Goal: Information Seeking & Learning: Learn about a topic

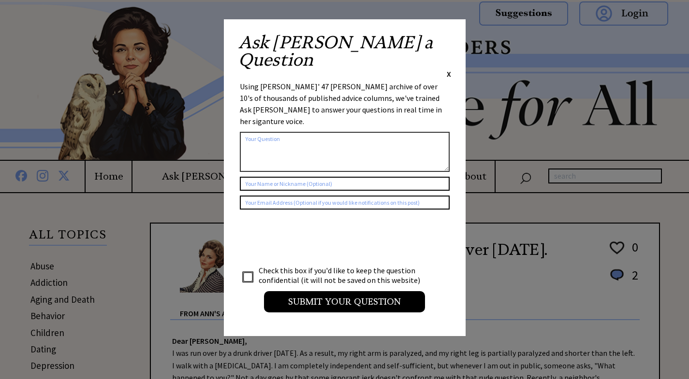
click at [448, 69] on span "X" at bounding box center [449, 74] width 4 height 10
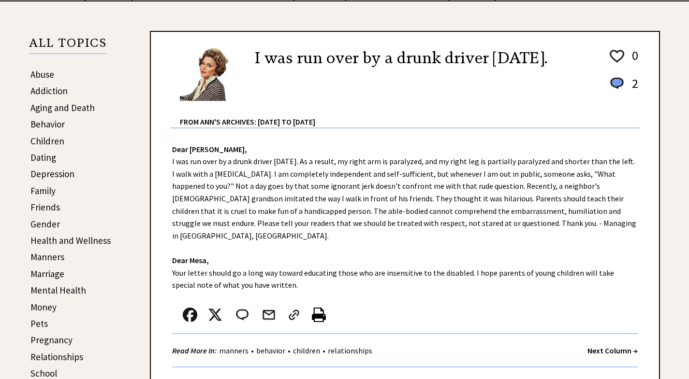
scroll to position [145, 0]
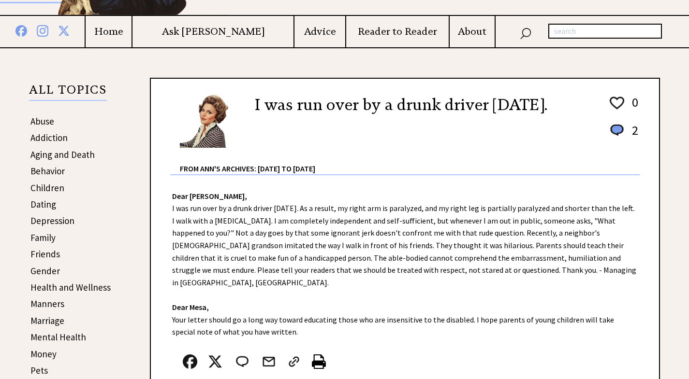
click at [39, 170] on link "Behavior" at bounding box center [47, 171] width 34 height 12
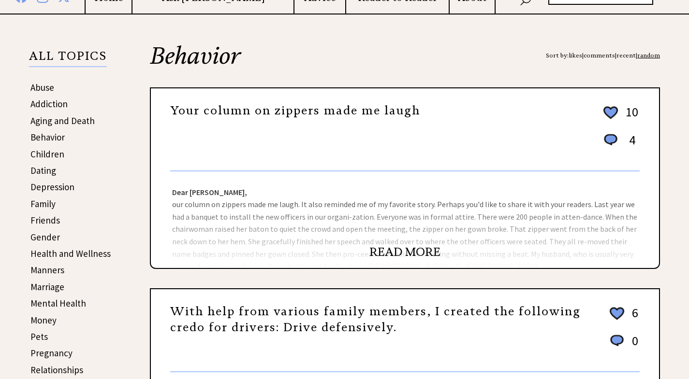
scroll to position [290, 0]
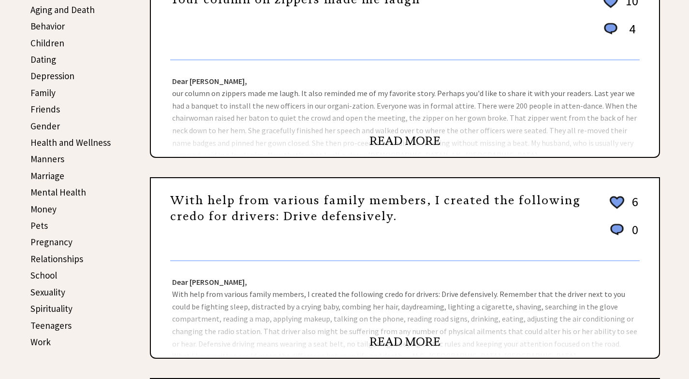
click at [59, 240] on link "Pregnancy" at bounding box center [51, 242] width 42 height 12
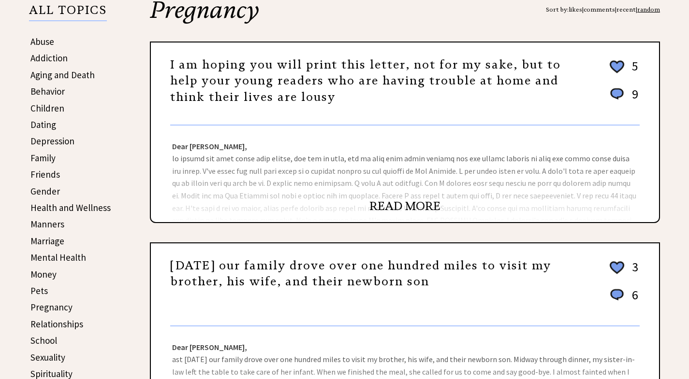
scroll to position [242, 0]
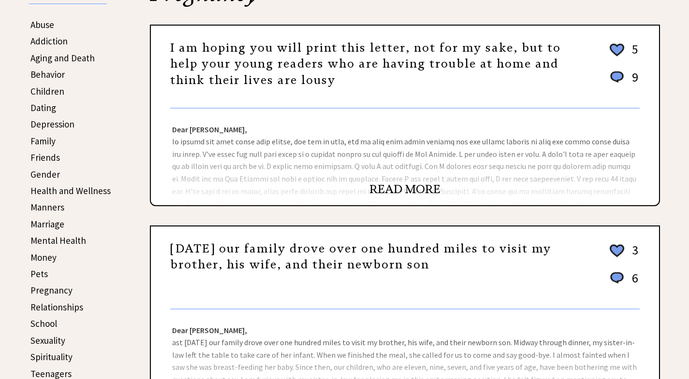
click at [398, 194] on link "READ MORE" at bounding box center [404, 189] width 71 height 14
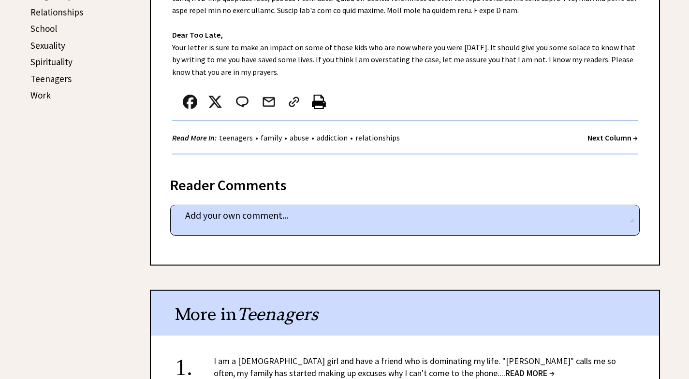
scroll to position [387, 0]
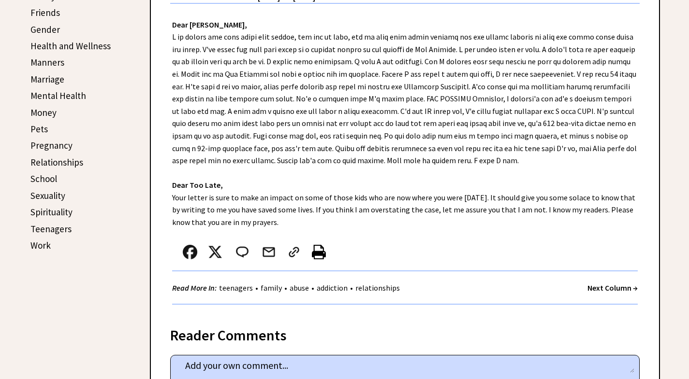
click at [48, 161] on link "Relationships" at bounding box center [56, 163] width 53 height 12
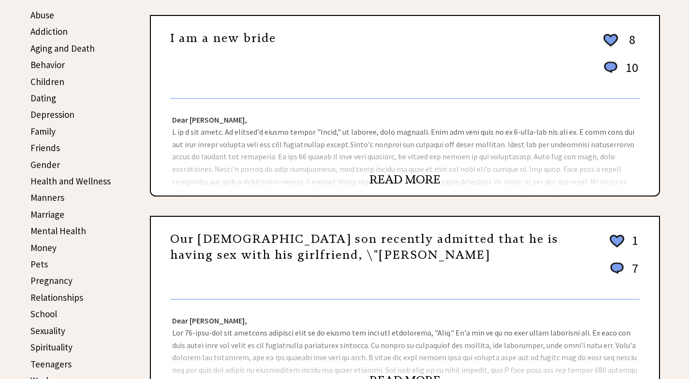
scroll to position [290, 0]
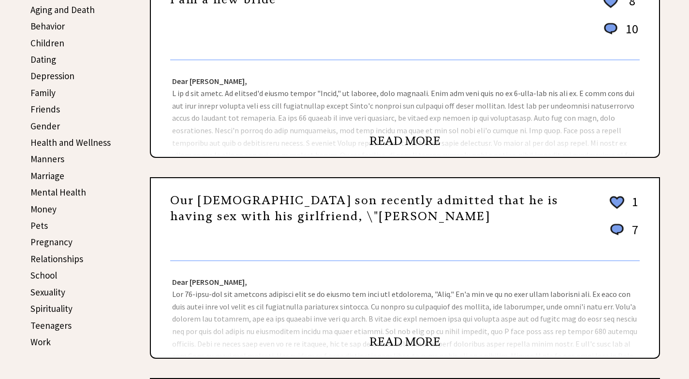
click at [391, 144] on link "READ MORE" at bounding box center [404, 141] width 71 height 14
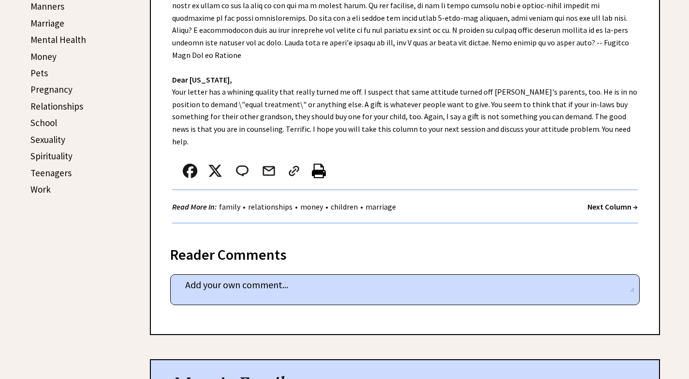
scroll to position [483, 0]
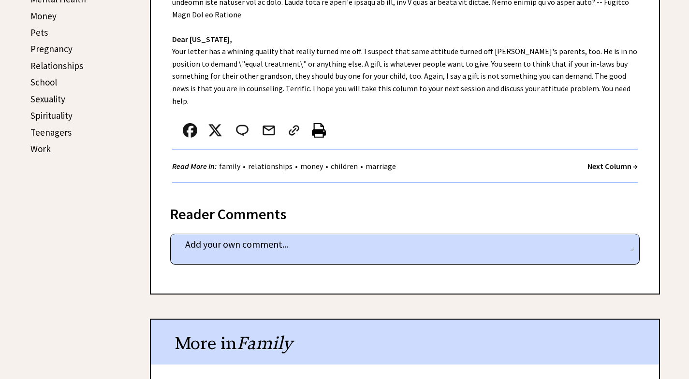
click at [302, 320] on div "More in Family" at bounding box center [405, 342] width 508 height 45
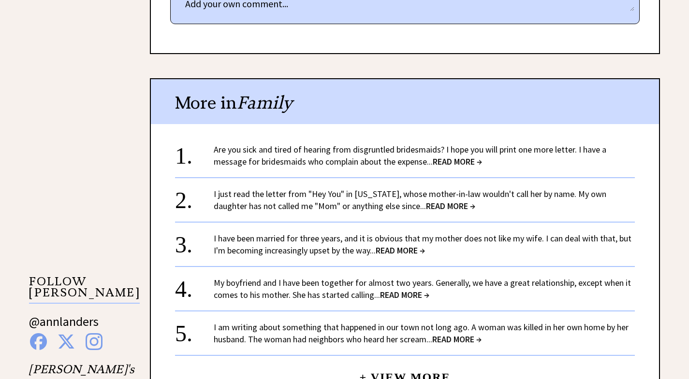
scroll to position [725, 0]
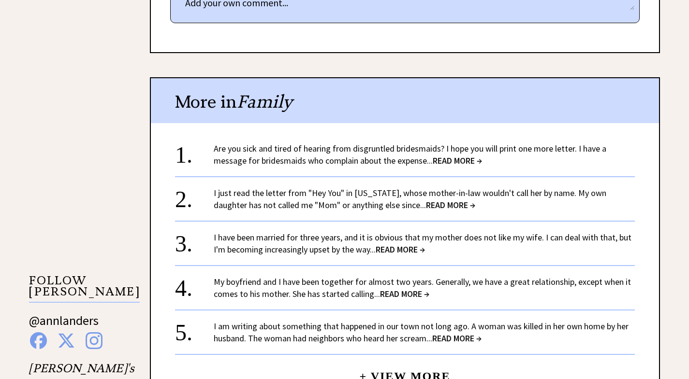
click at [333, 321] on link "I am writing about something that happened in our town not long ago. A woman wa…" at bounding box center [421, 332] width 415 height 23
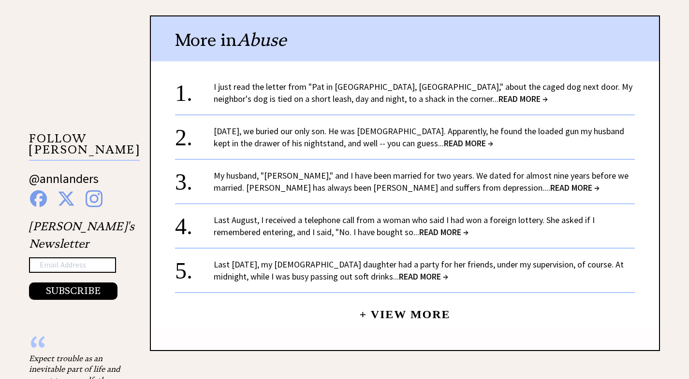
scroll to position [870, 0]
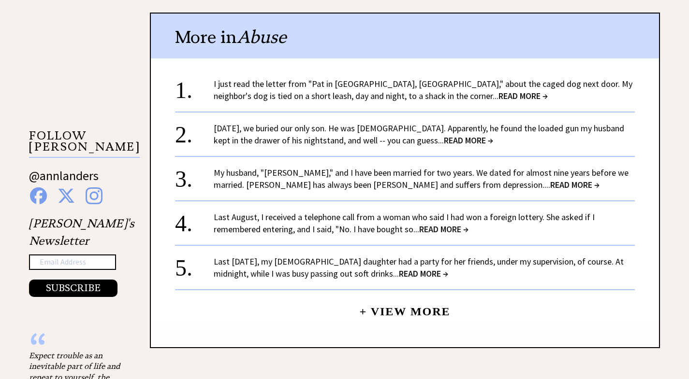
click at [411, 316] on link "+ View More" at bounding box center [404, 307] width 91 height 21
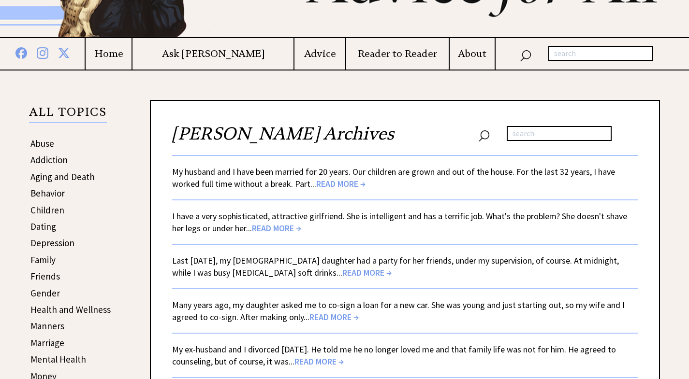
scroll to position [145, 0]
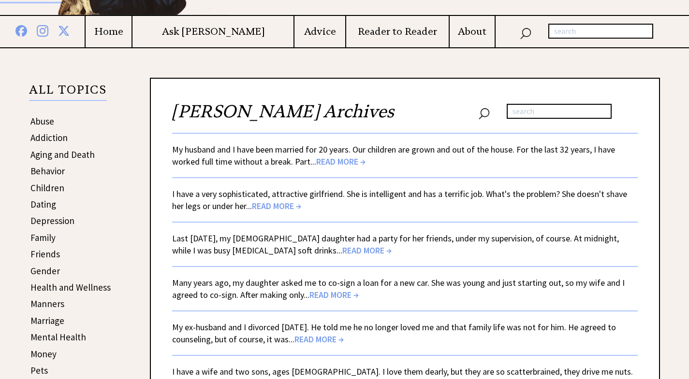
click at [331, 163] on span "READ MORE →" at bounding box center [340, 161] width 49 height 11
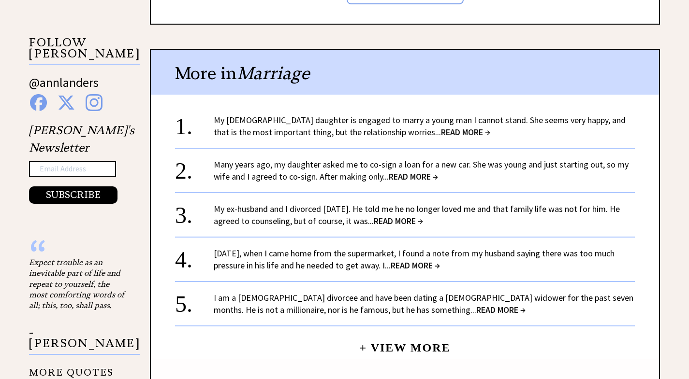
scroll to position [966, 0]
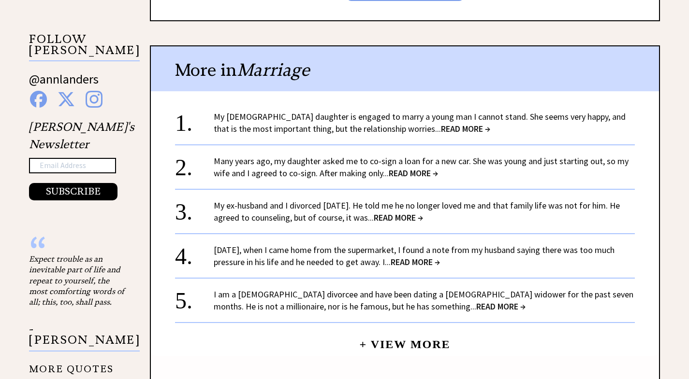
click at [323, 212] on link "My ex-husband and I divorced 18 years ago. He told me he no longer loved me and…" at bounding box center [417, 211] width 406 height 23
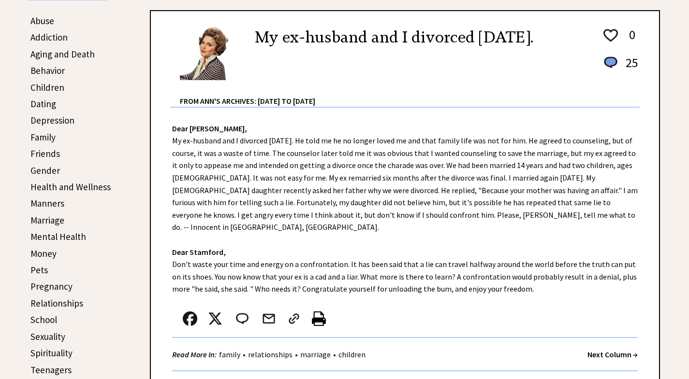
scroll to position [242, 0]
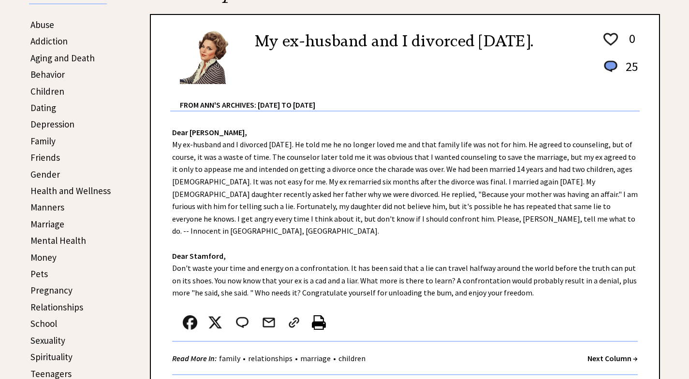
click at [68, 125] on link "Depression" at bounding box center [52, 124] width 44 height 12
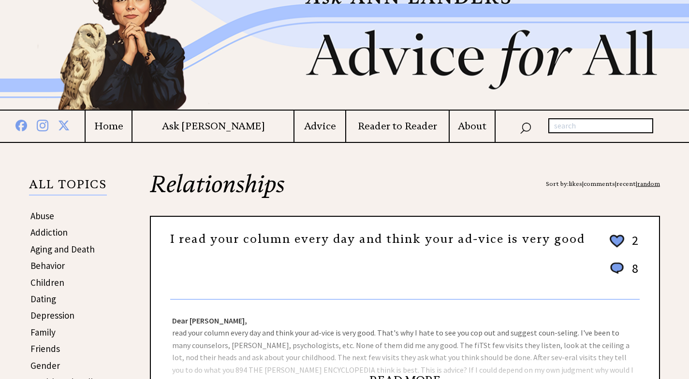
scroll to position [193, 0]
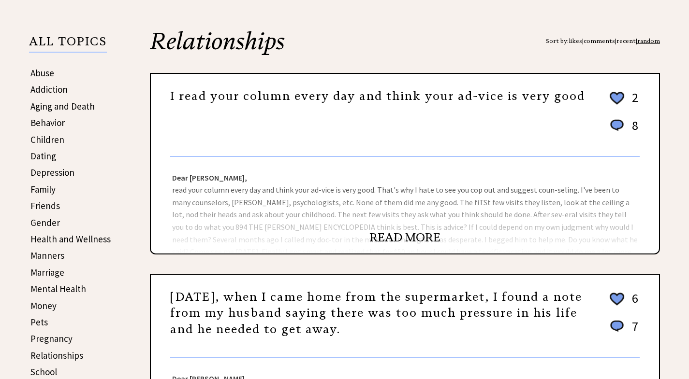
click at [404, 233] on link "READ MORE" at bounding box center [404, 237] width 71 height 14
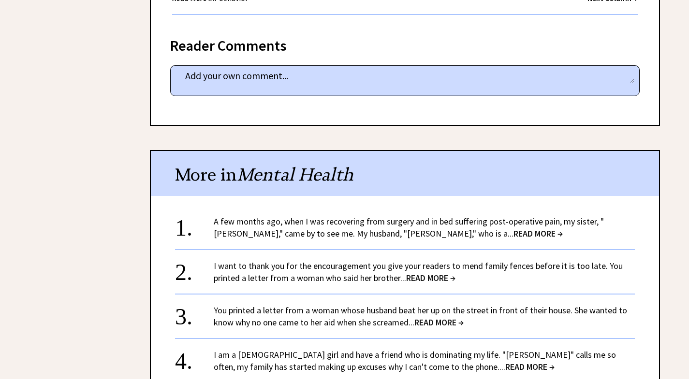
scroll to position [1498, 0]
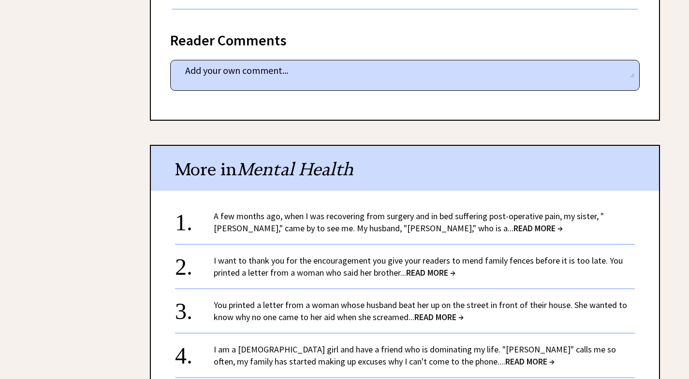
click at [322, 211] on link "A few months ago, when I was recovering from surgery and in bed suffering post-…" at bounding box center [409, 222] width 390 height 23
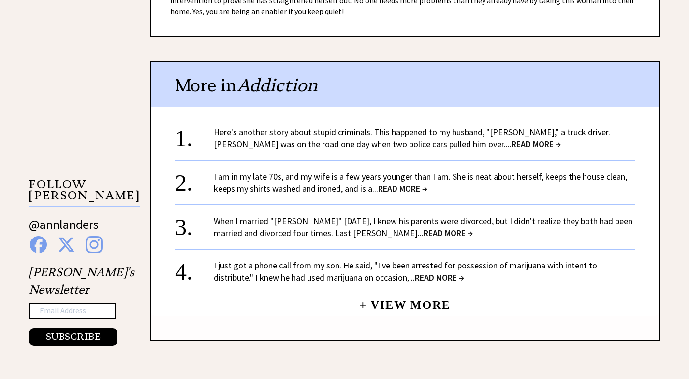
scroll to position [870, 0]
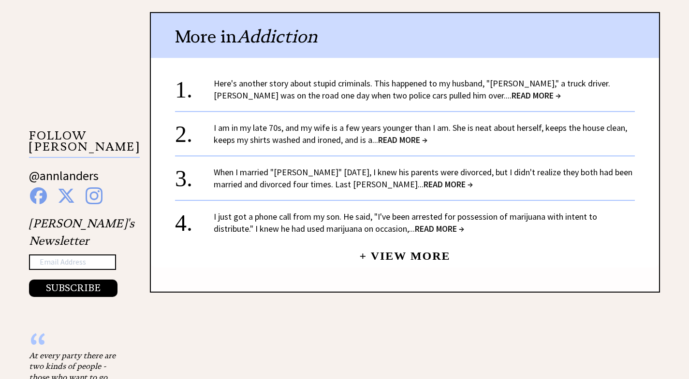
click at [336, 140] on link "I am in my late 70s, and my wife is a few years younger than I am. She is neat …" at bounding box center [420, 133] width 413 height 23
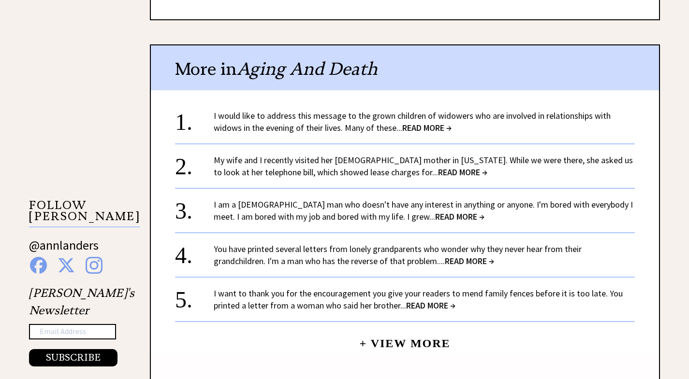
scroll to position [821, 0]
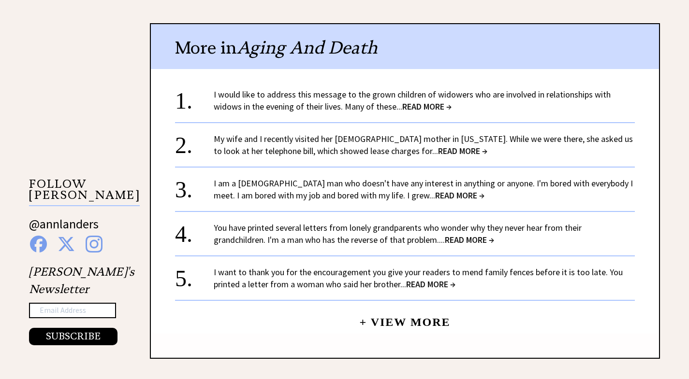
click at [288, 190] on link "I am a 60-year-old man who doesn't have any interest in anything or anyone. I'm…" at bounding box center [423, 189] width 419 height 23
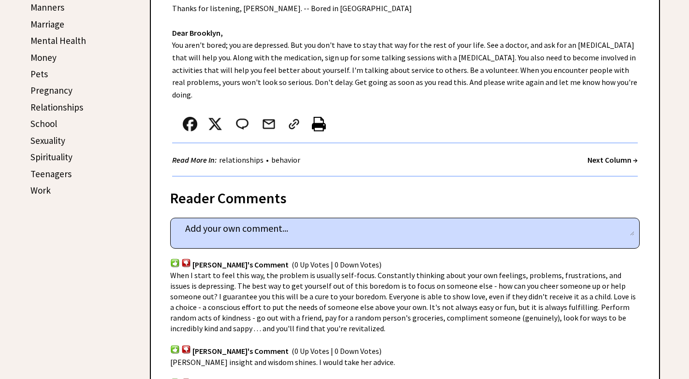
scroll to position [387, 0]
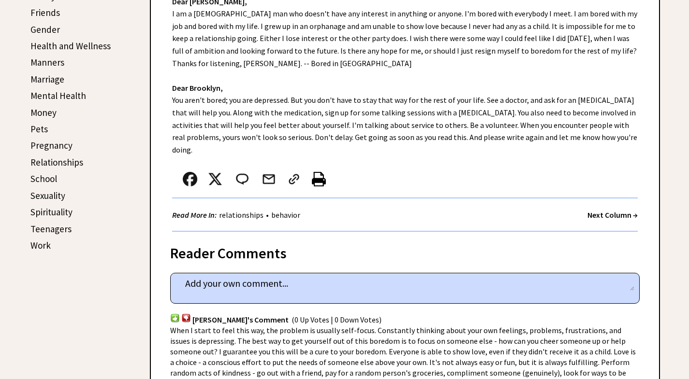
click at [73, 95] on link "Mental Health" at bounding box center [58, 96] width 56 height 12
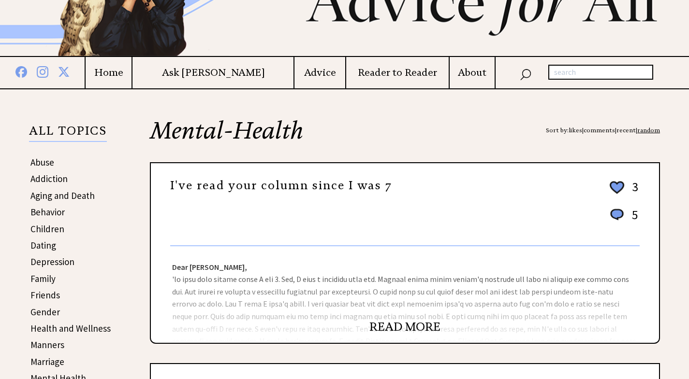
scroll to position [242, 0]
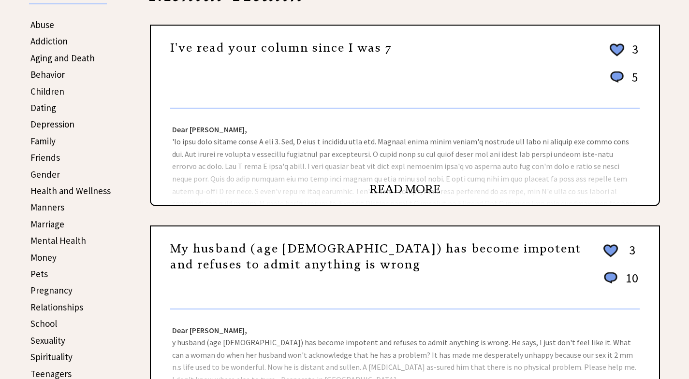
click at [392, 190] on link "READ MORE" at bounding box center [404, 189] width 71 height 14
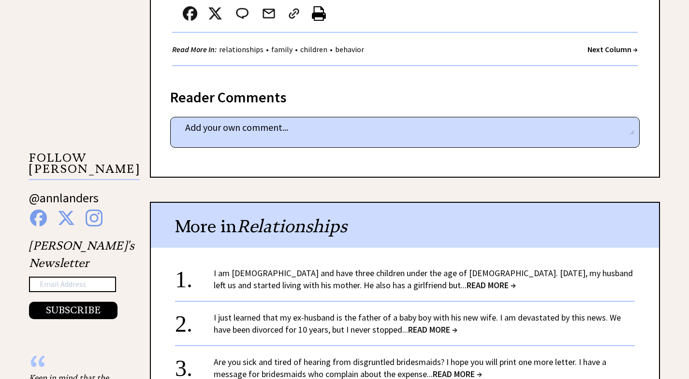
scroll to position [870, 0]
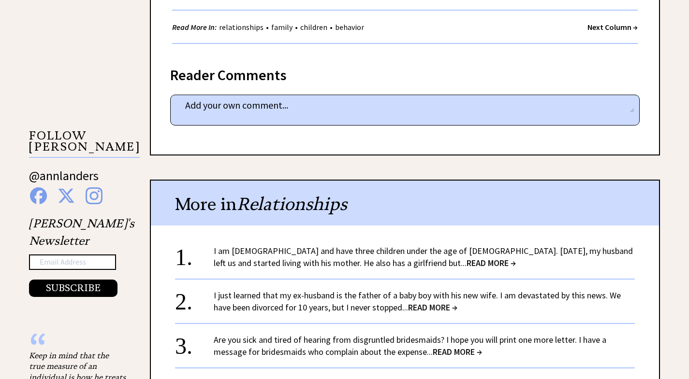
click at [284, 246] on link "I am [DEMOGRAPHIC_DATA] and have three children under the age of [DEMOGRAPHIC_D…" at bounding box center [423, 256] width 419 height 23
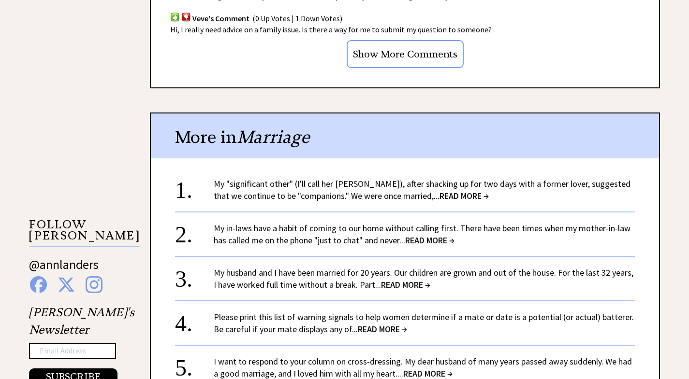
scroll to position [532, 0]
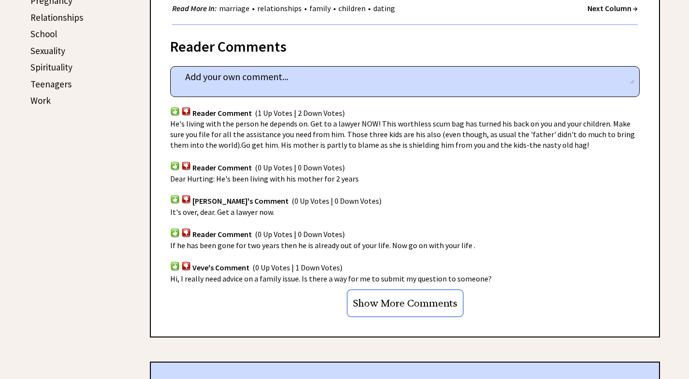
click at [42, 100] on link "Work" at bounding box center [40, 101] width 20 height 12
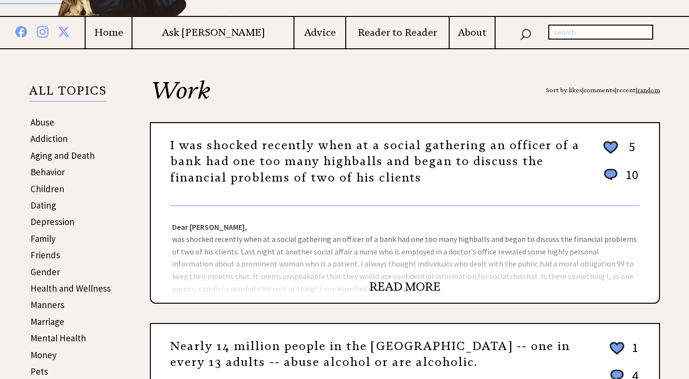
scroll to position [193, 0]
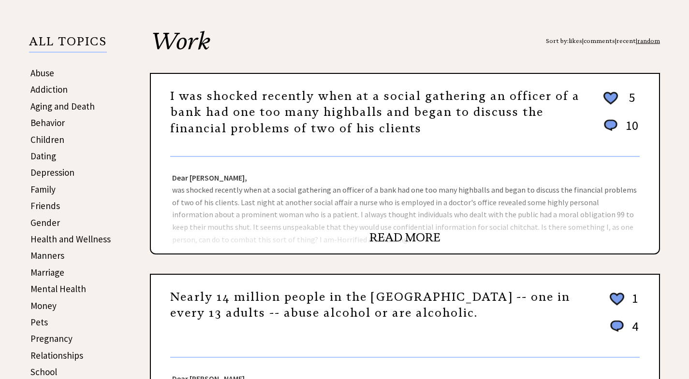
click at [417, 236] on link "READ MORE" at bounding box center [404, 237] width 71 height 14
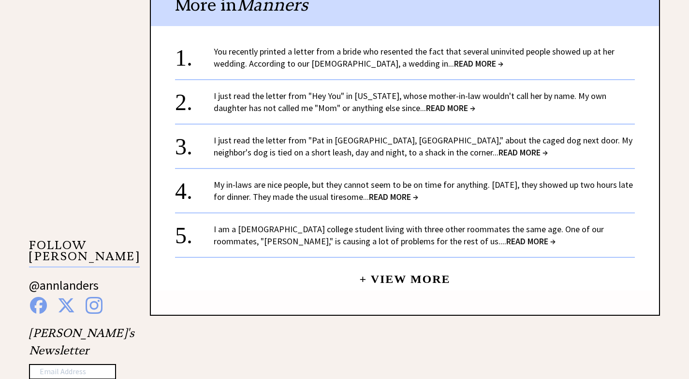
scroll to position [773, 0]
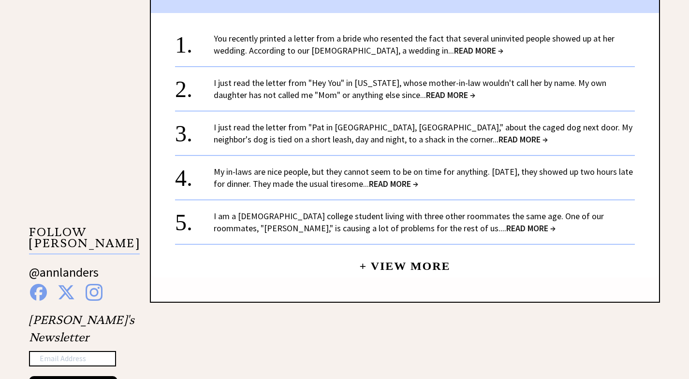
click at [297, 187] on link "My in-laws are nice people, but they cannot seem to be on time for anything. [D…" at bounding box center [423, 177] width 419 height 23
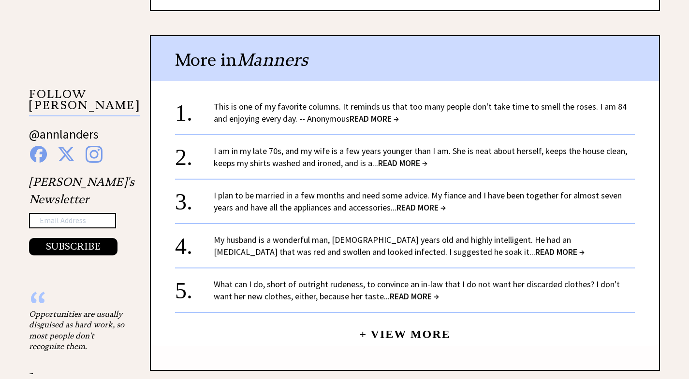
scroll to position [918, 0]
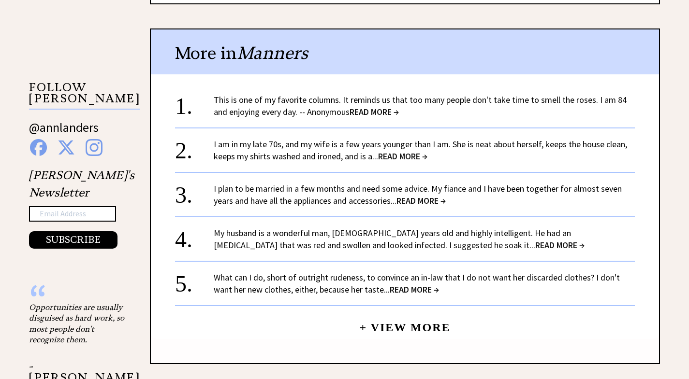
click at [242, 144] on link "I am in my late 70s, and my wife is a few years younger than I am. She is neat …" at bounding box center [420, 150] width 413 height 23
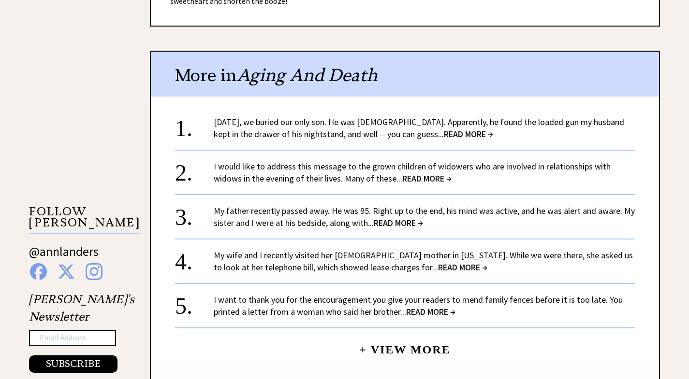
scroll to position [821, 0]
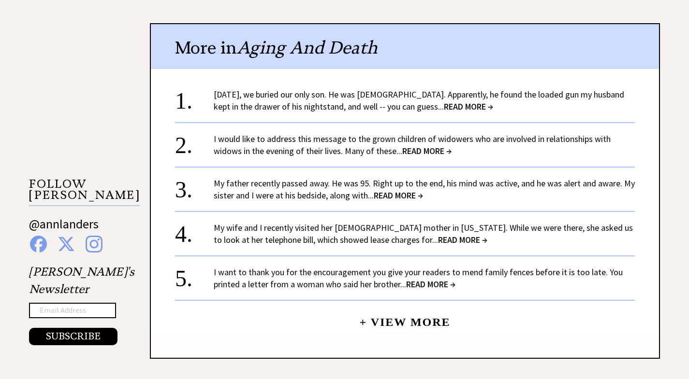
click at [308, 187] on link "My father recently passed away. He was 95. Right up to the end, his mind was ac…" at bounding box center [424, 189] width 421 height 23
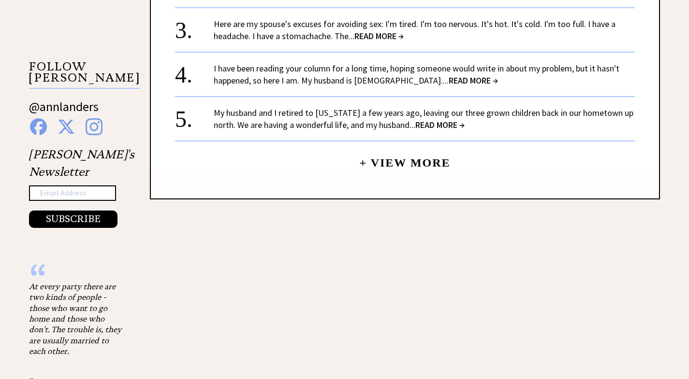
scroll to position [966, 0]
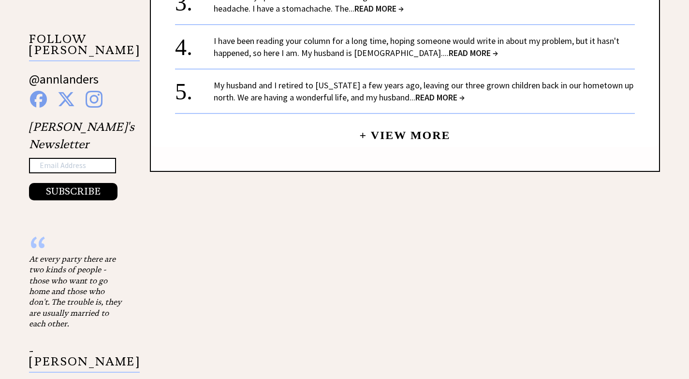
click at [376, 121] on link "+ View More" at bounding box center [404, 131] width 91 height 21
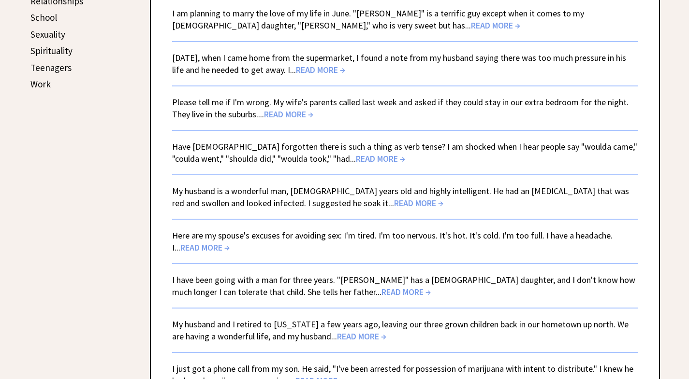
scroll to position [580, 0]
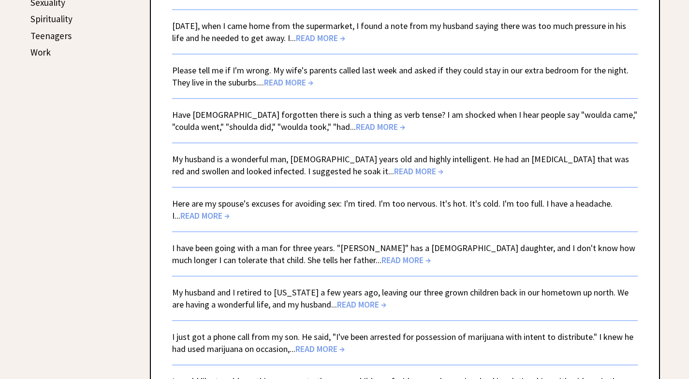
click at [310, 167] on link "My husband is a wonderful man, [DEMOGRAPHIC_DATA] years old and highly intellig…" at bounding box center [400, 165] width 457 height 23
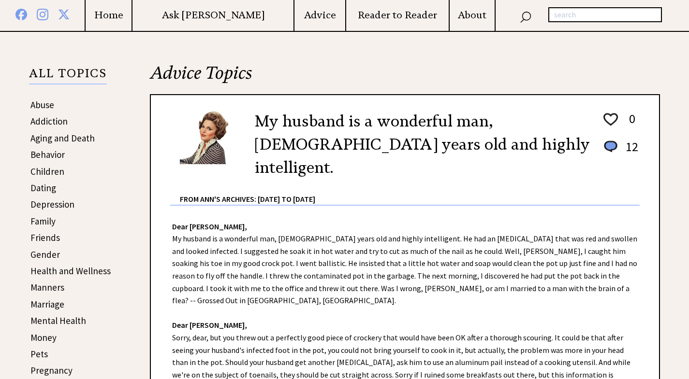
scroll to position [193, 0]
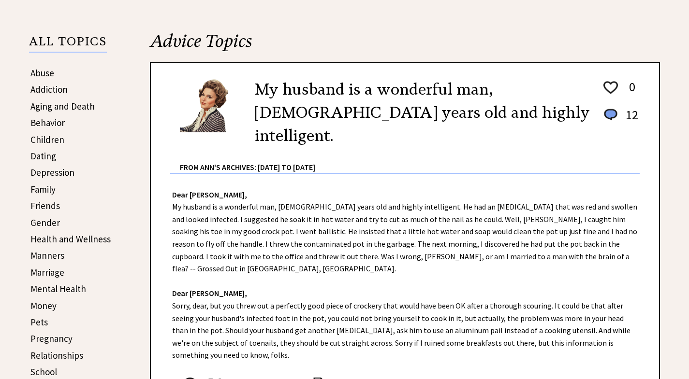
click at [40, 70] on link "Abuse" at bounding box center [42, 73] width 24 height 12
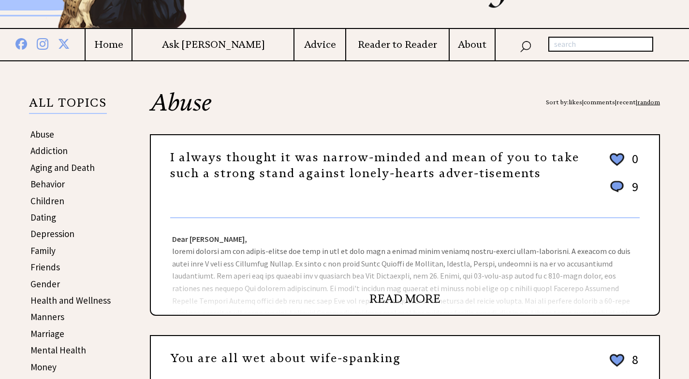
scroll to position [145, 0]
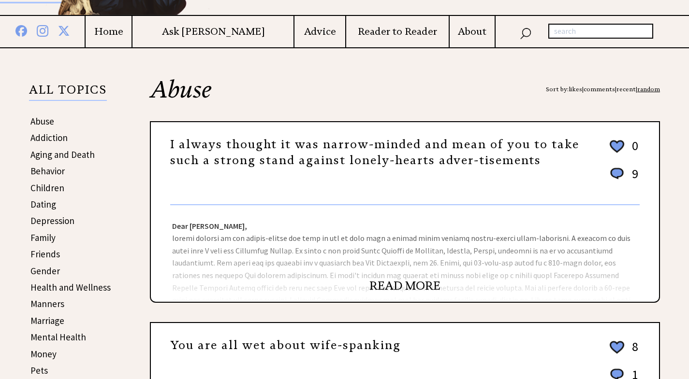
click at [402, 283] on link "READ MORE" at bounding box center [404, 286] width 71 height 14
